Goal: Navigation & Orientation: Find specific page/section

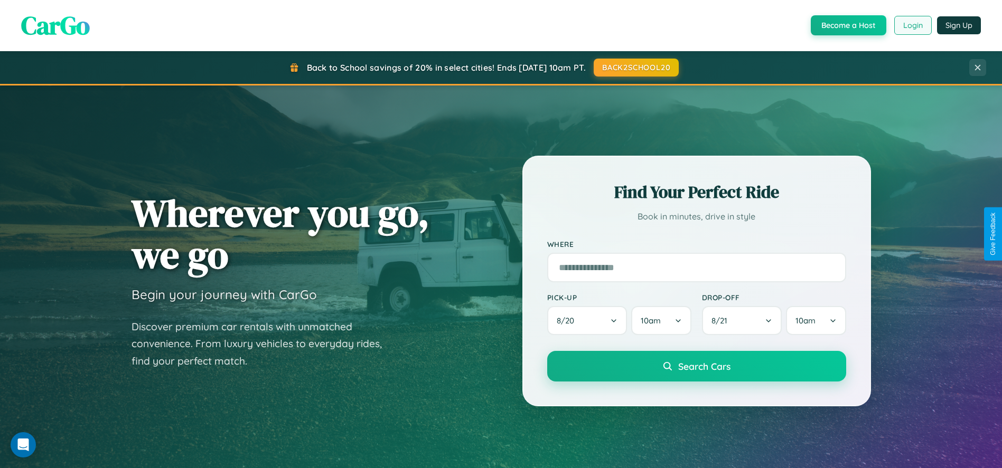
click at [912, 25] on button "Login" at bounding box center [912, 25] width 37 height 19
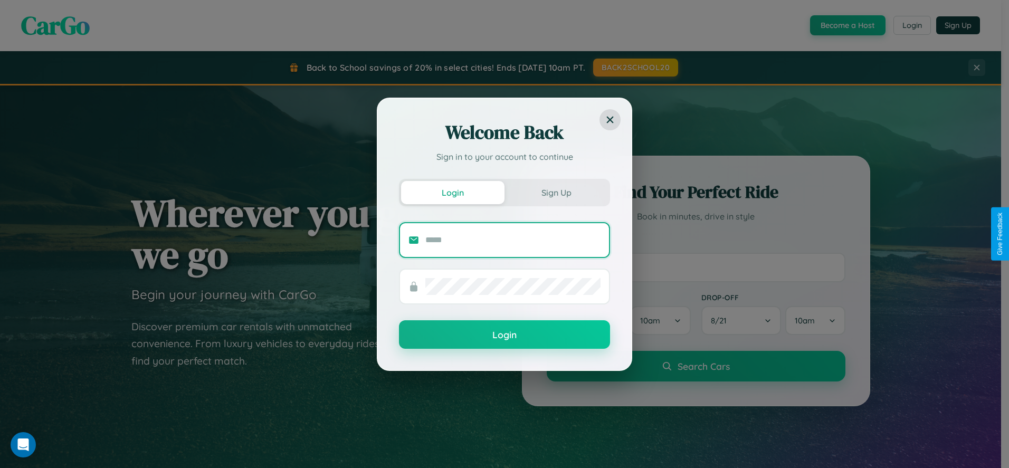
click at [513, 240] on input "text" at bounding box center [513, 240] width 175 height 17
type input "**********"
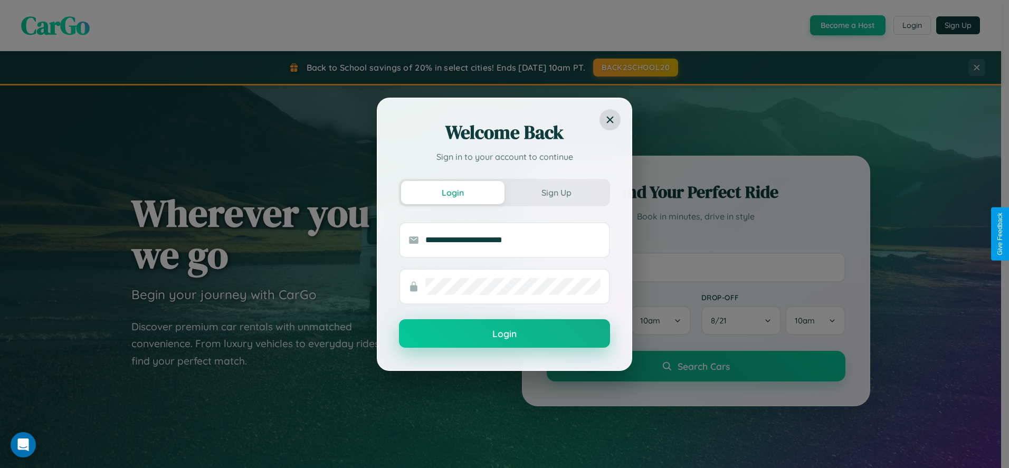
click at [505, 334] on button "Login" at bounding box center [504, 333] width 211 height 29
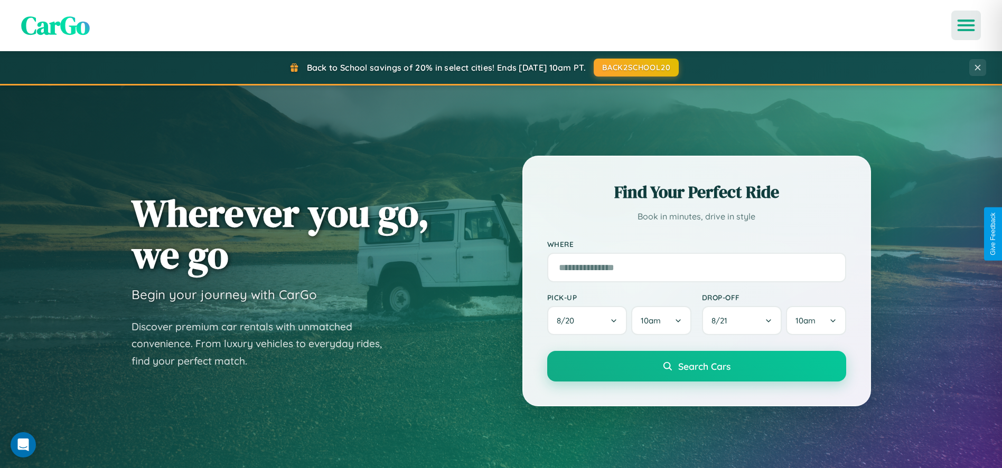
click at [966, 25] on icon "Open menu" at bounding box center [965, 26] width 15 height 10
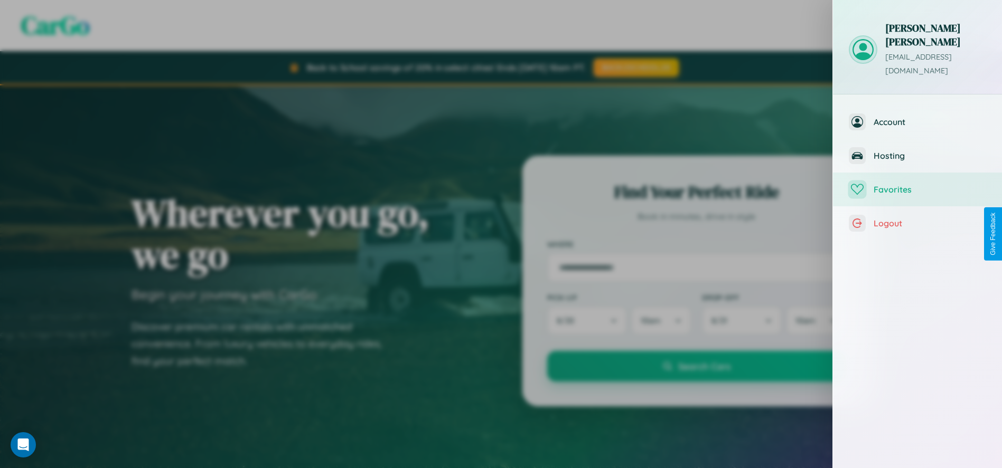
click at [917, 184] on span "Favorites" at bounding box center [929, 189] width 112 height 11
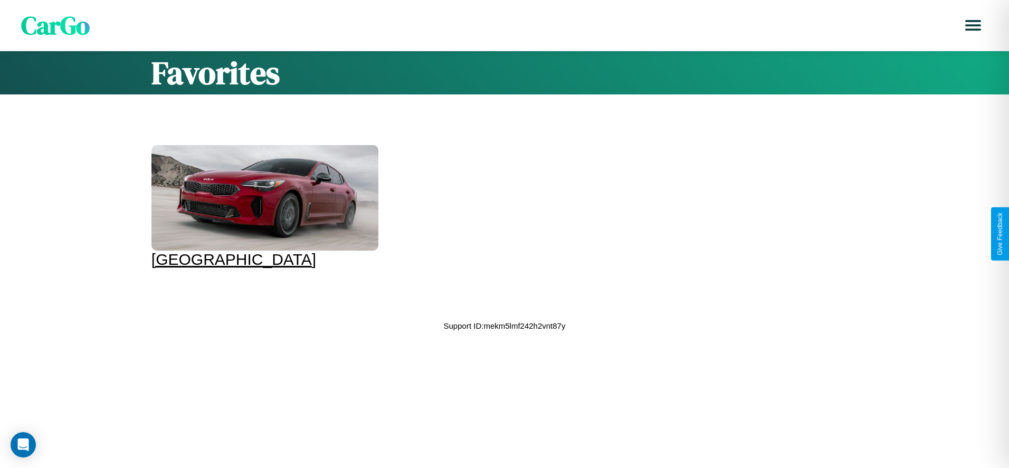
click at [263, 206] on div at bounding box center [265, 198] width 227 height 106
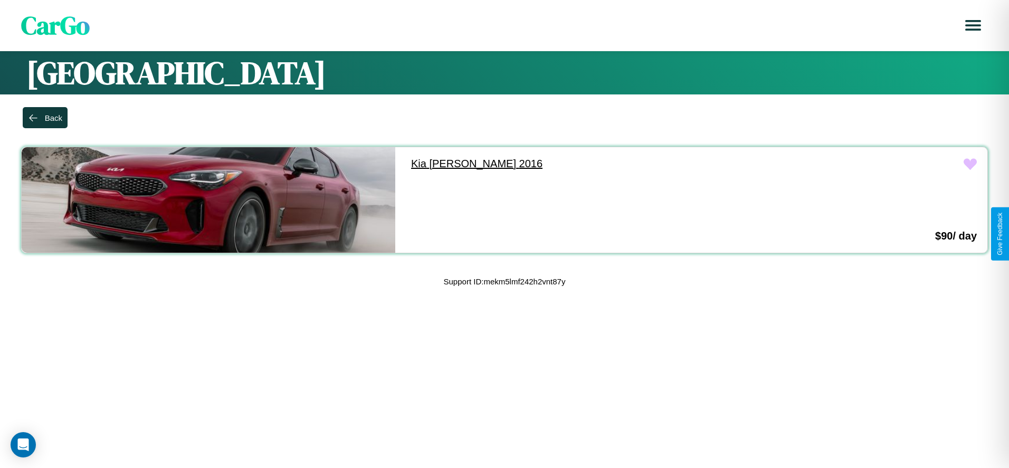
click at [583, 164] on link "Kia [PERSON_NAME] 2016" at bounding box center [588, 163] width 374 height 33
